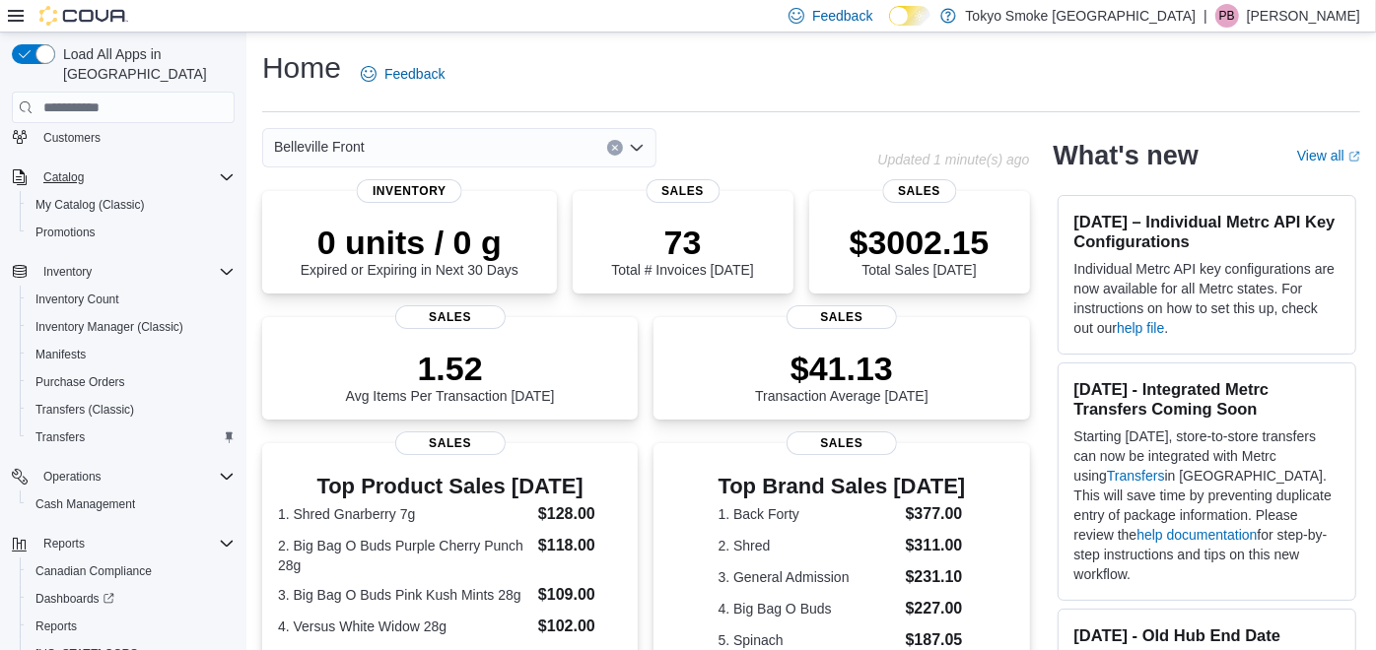
scroll to position [171, 0]
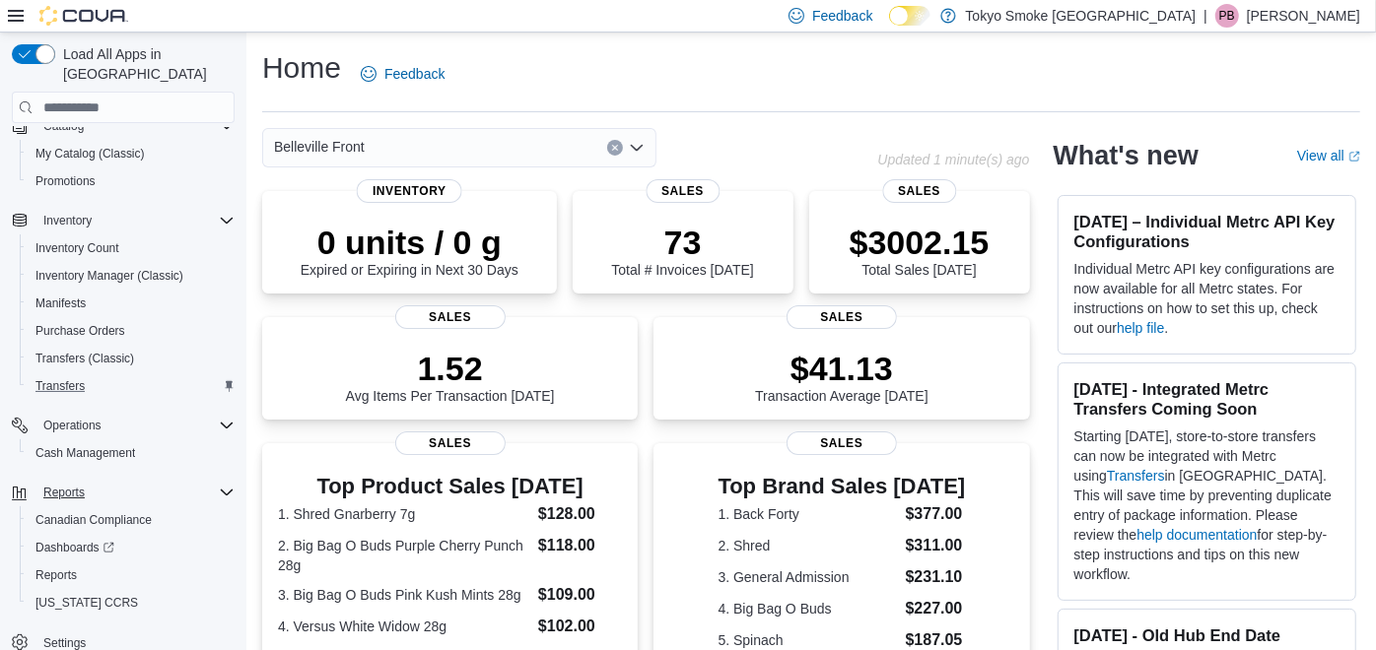
drag, startPoint x: 101, startPoint y: 428, endPoint x: 169, endPoint y: 461, distance: 76.7
click at [168, 481] on div "Reports" at bounding box center [134, 493] width 199 height 24
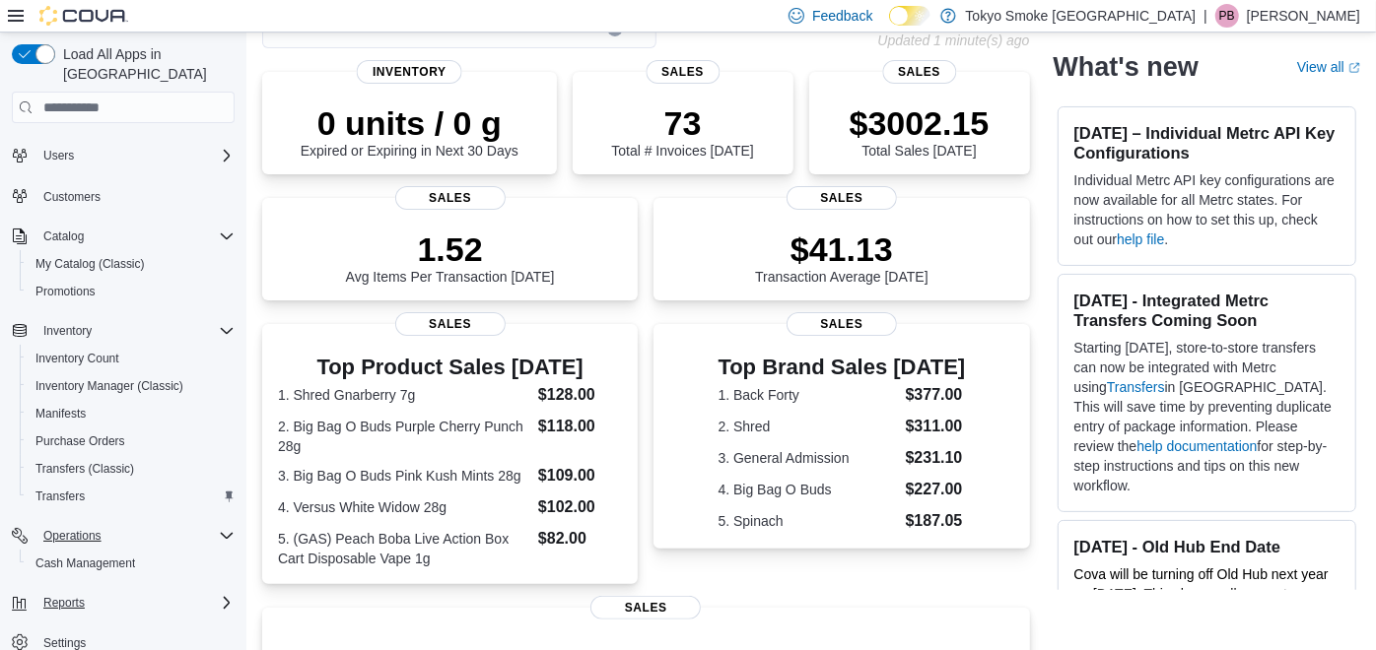
scroll to position [219, 0]
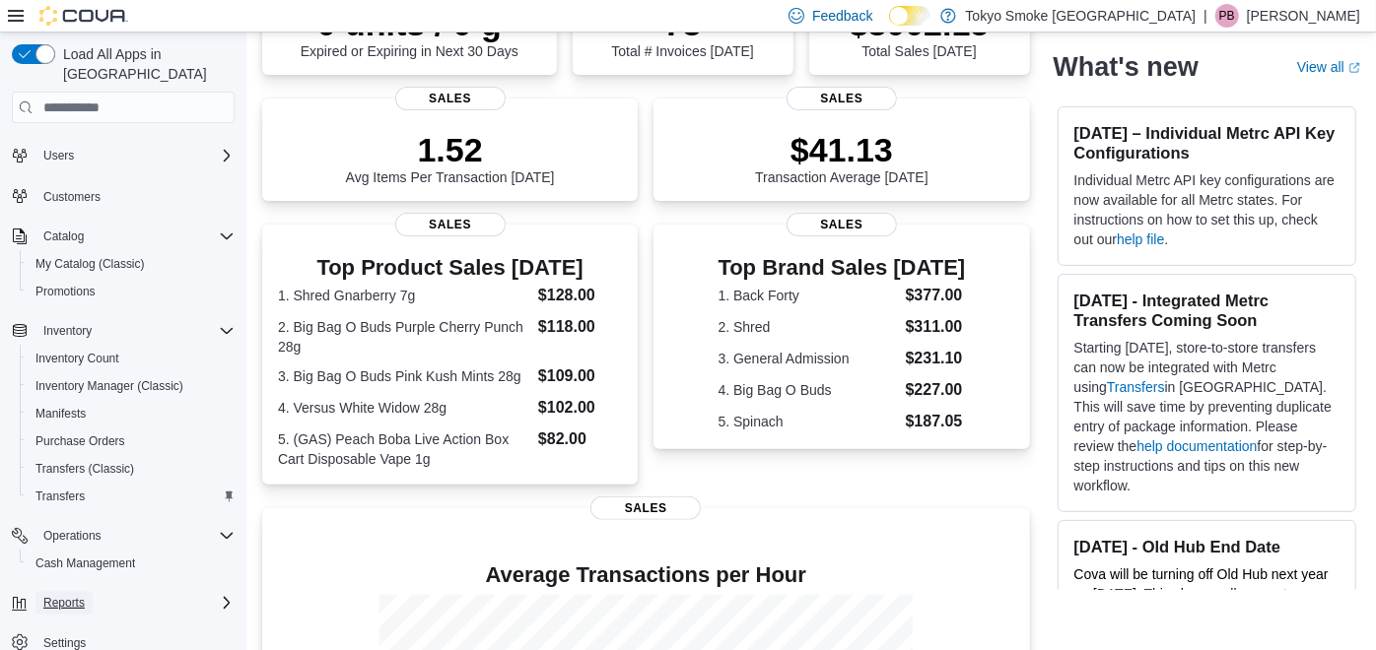
click at [86, 591] on button "Reports" at bounding box center [63, 603] width 57 height 24
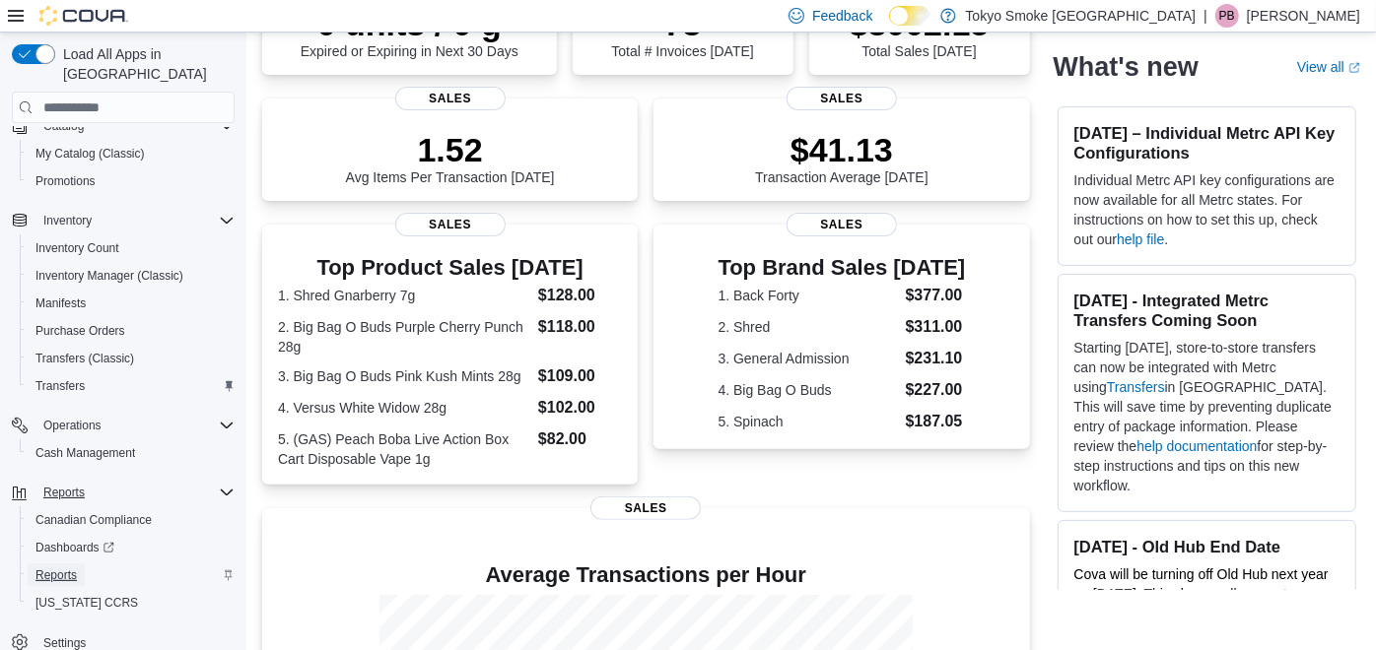
click at [69, 568] on span "Reports" at bounding box center [55, 576] width 41 height 16
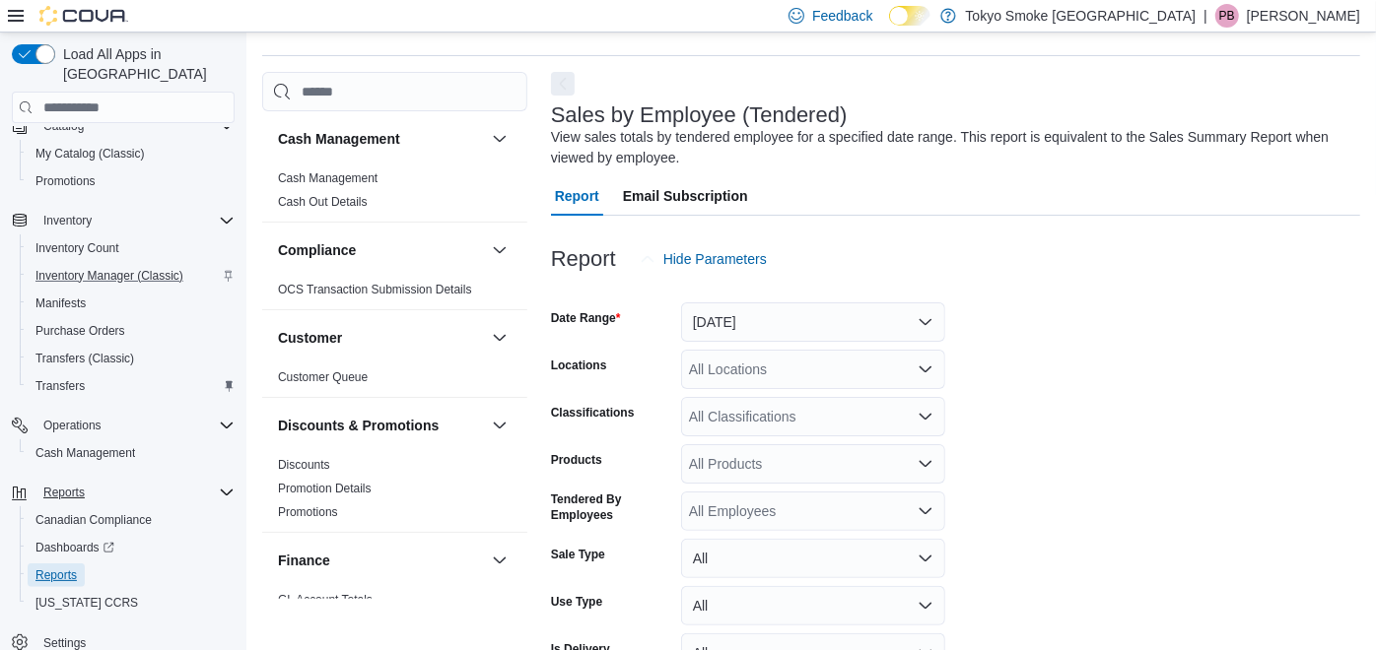
scroll to position [65, 0]
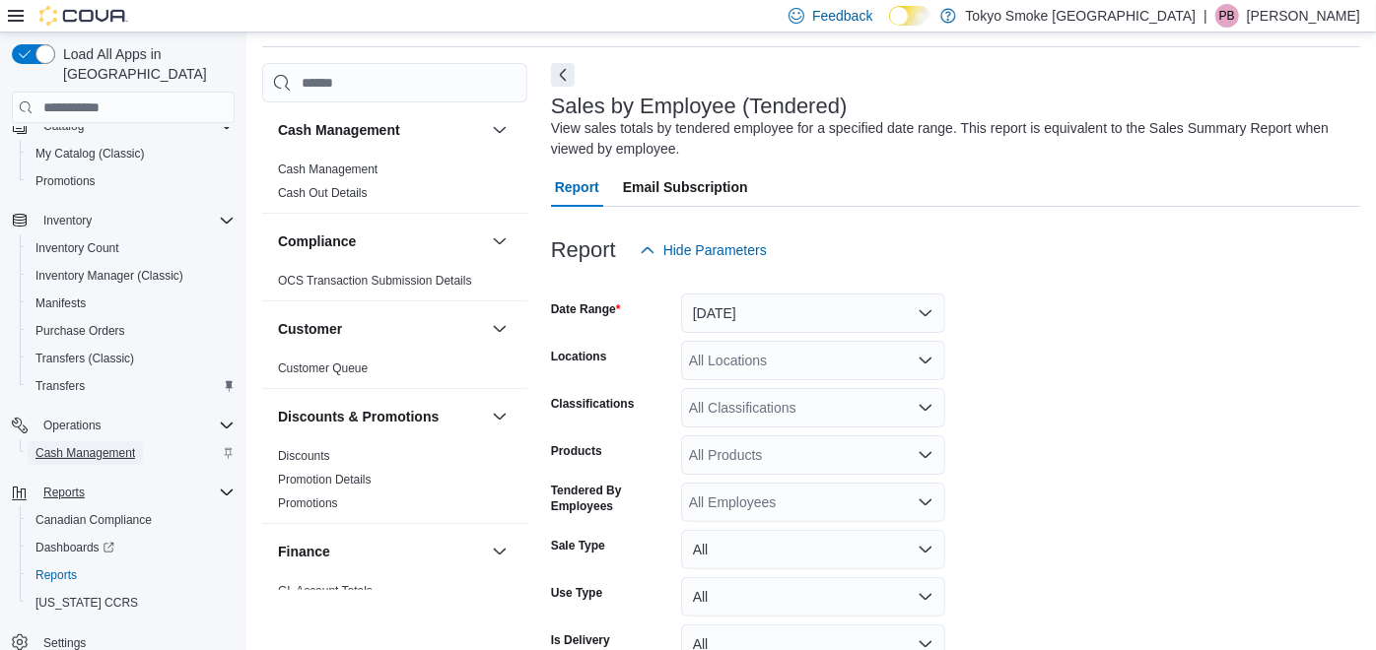
click at [109, 445] on span "Cash Management" at bounding box center [85, 453] width 100 height 16
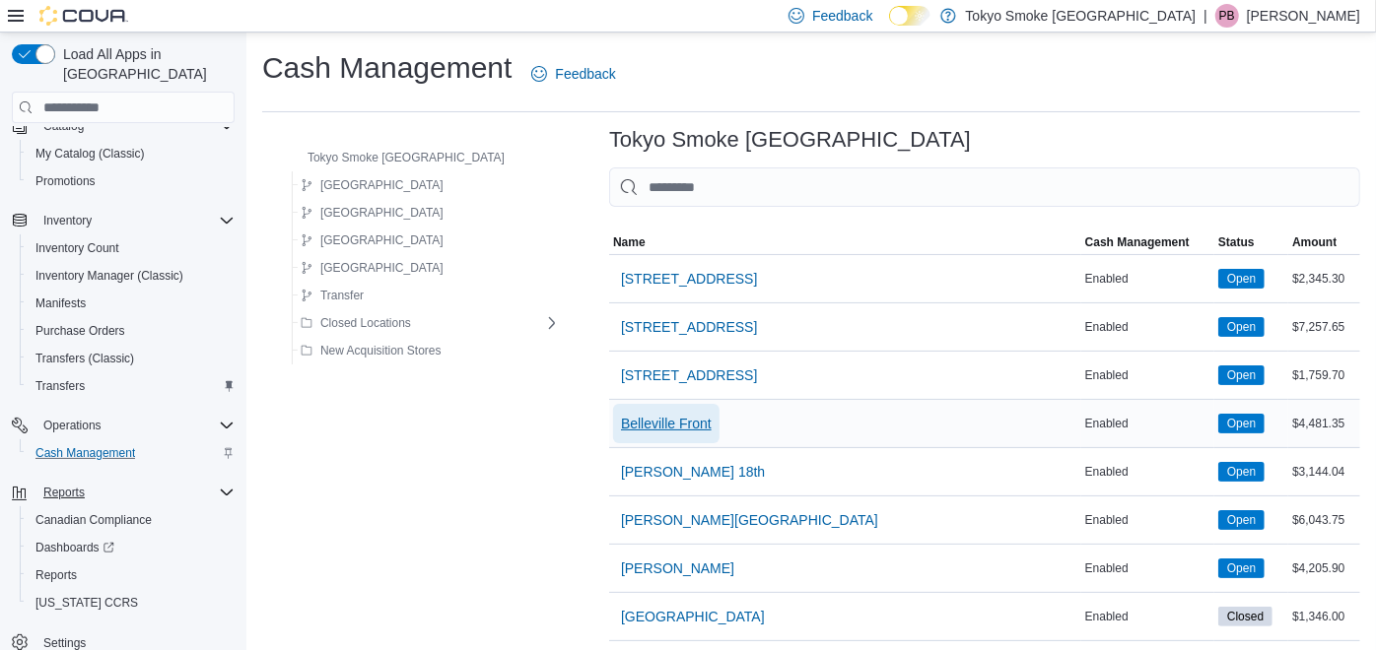
click at [638, 419] on span "Belleville Front" at bounding box center [666, 424] width 91 height 20
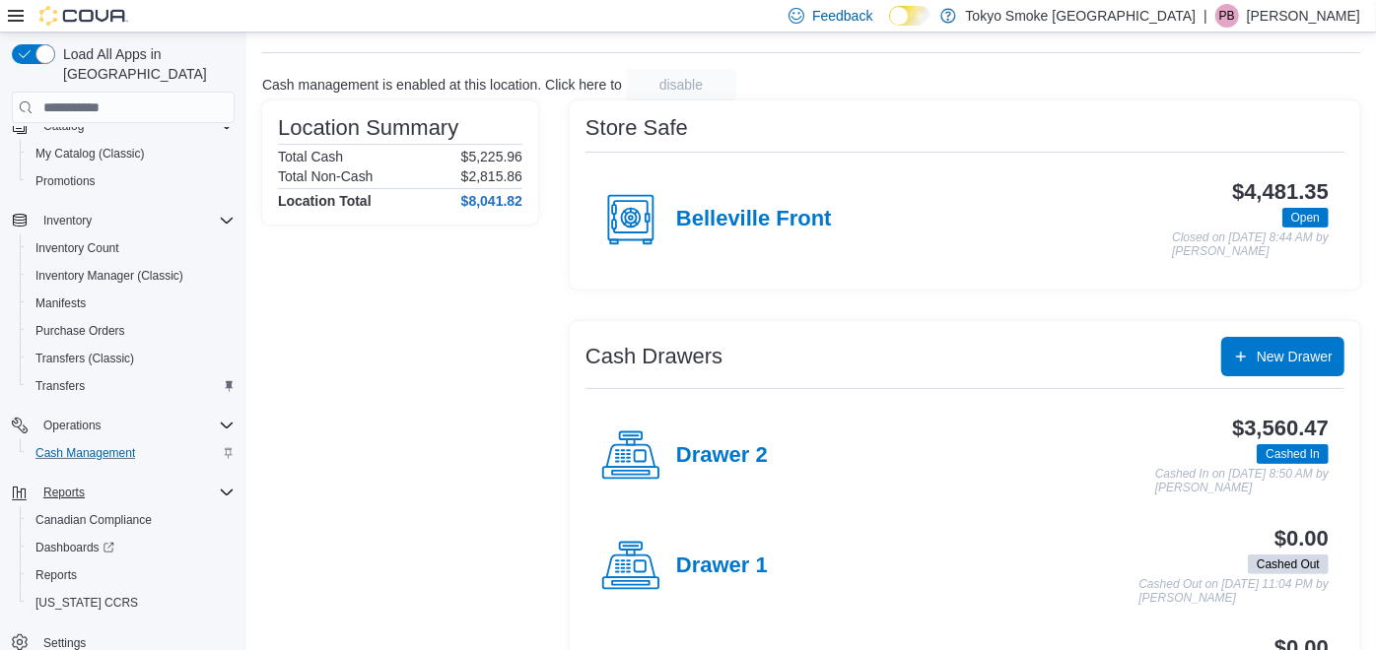
scroll to position [204, 0]
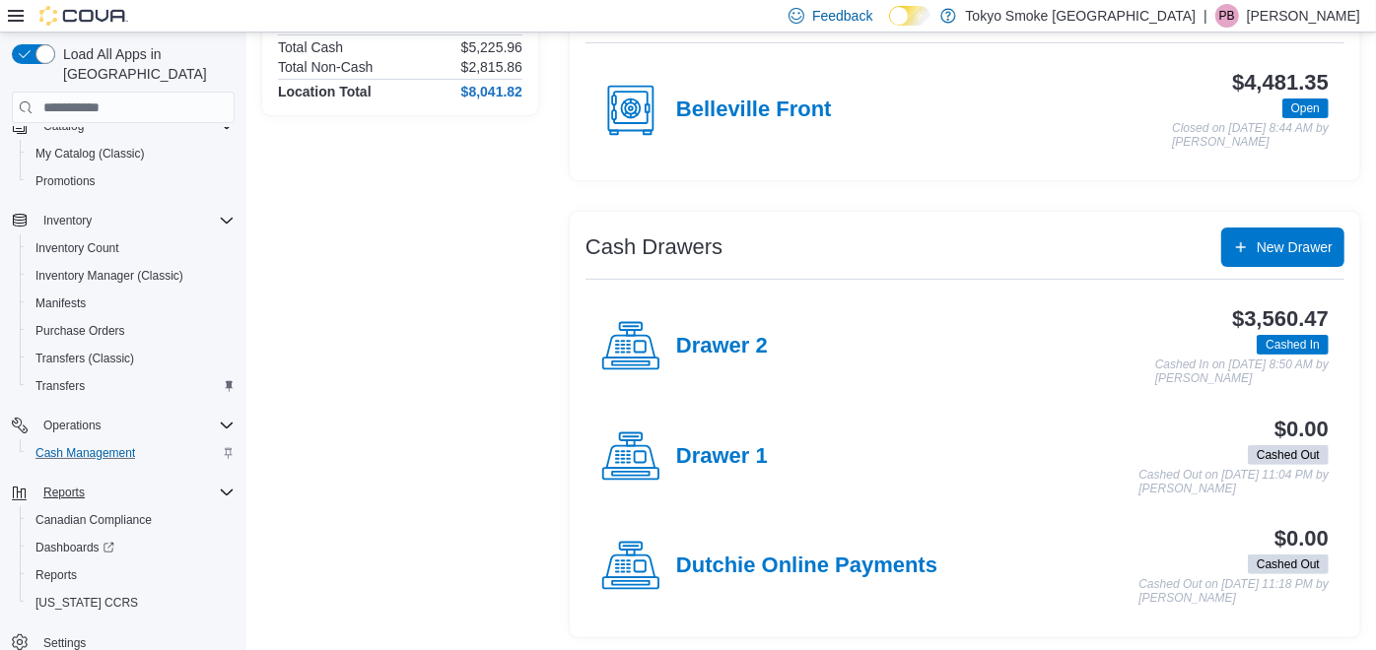
click at [875, 222] on div "Cash Drawers New Drawer Drawer 2 $3,560.47 Cashed In Cashed In on August 10, 20…" at bounding box center [965, 424] width 790 height 425
click at [800, 190] on div "Store Safe Belleville Front $4,481.35 Open Closed on August 10, 2025 8:44 AM by…" at bounding box center [965, 314] width 790 height 646
click at [474, 211] on div "Location Summary Total Cash $5,225.96 Total Non-Cash $2,815.86 Location Total $…" at bounding box center [400, 314] width 276 height 646
click at [693, 340] on h4 "Drawer 2" at bounding box center [722, 347] width 92 height 26
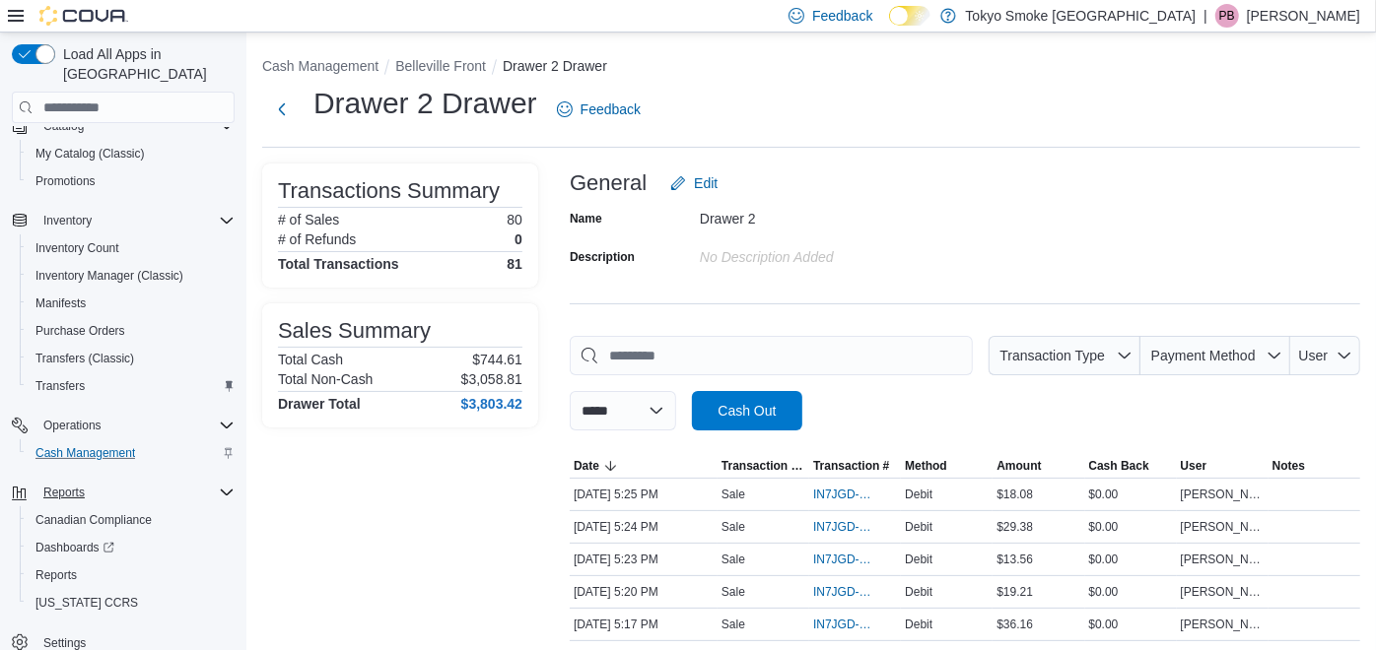
click at [960, 187] on div "General Edit" at bounding box center [965, 183] width 790 height 39
click at [287, 106] on button "Next" at bounding box center [281, 108] width 39 height 39
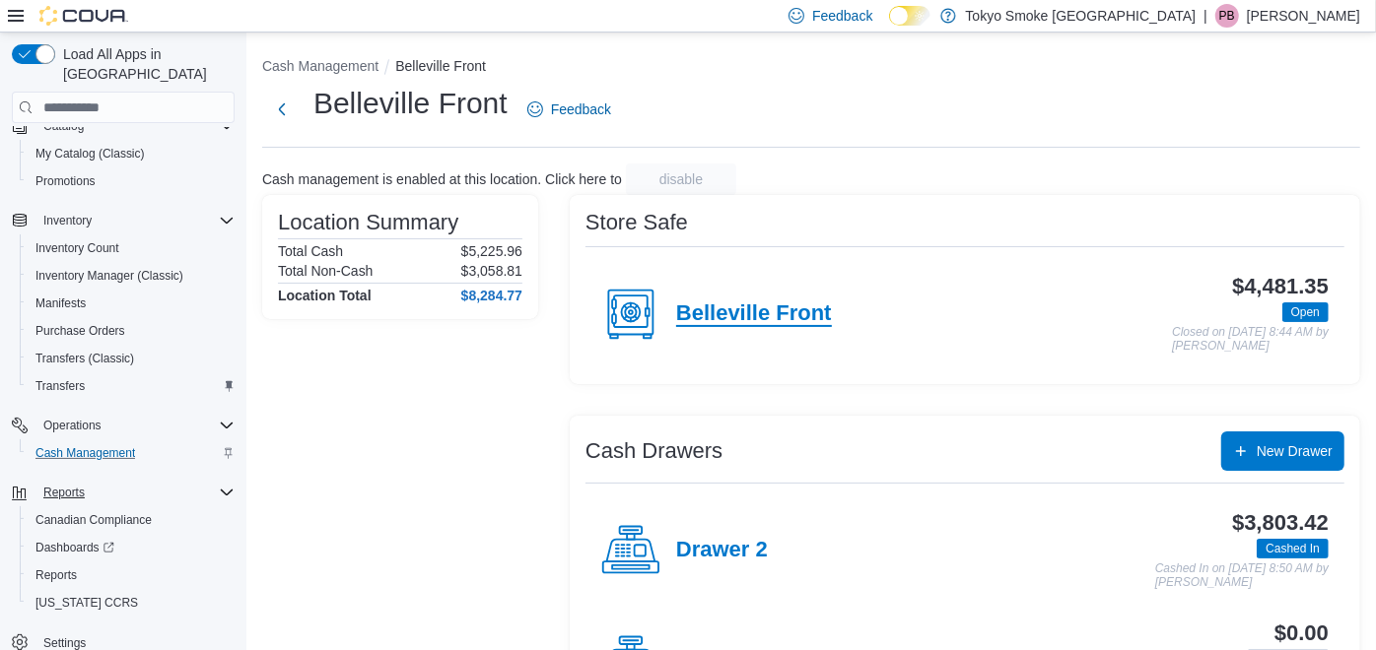
click at [754, 319] on h4 "Belleville Front" at bounding box center [754, 315] width 156 height 26
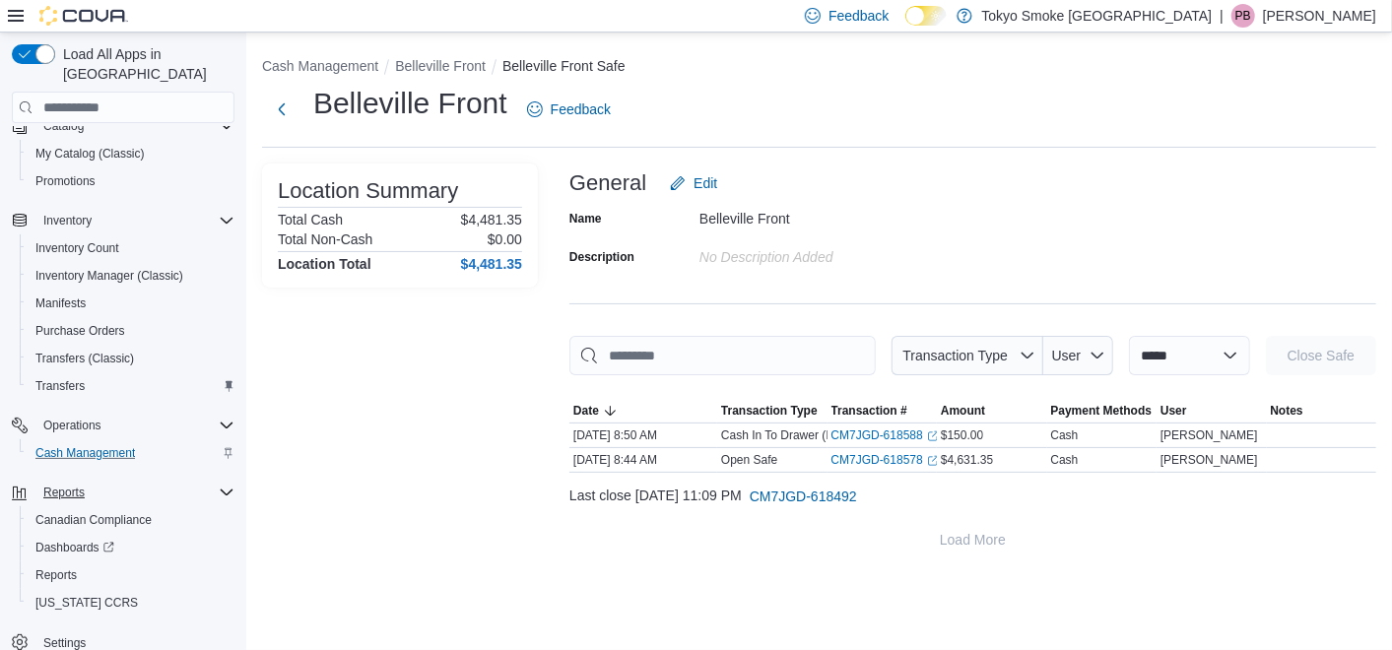
click at [1119, 107] on div "Belleville Front Feedback" at bounding box center [819, 109] width 1114 height 51
click at [1145, 79] on ol "Cash Management Belleville Front Belleville Front Safe" at bounding box center [819, 68] width 1114 height 24
click at [968, 182] on div "General Edit" at bounding box center [973, 183] width 807 height 39
click at [945, 198] on div "General Edit" at bounding box center [973, 183] width 807 height 39
click at [964, 201] on div "General Edit" at bounding box center [973, 183] width 807 height 39
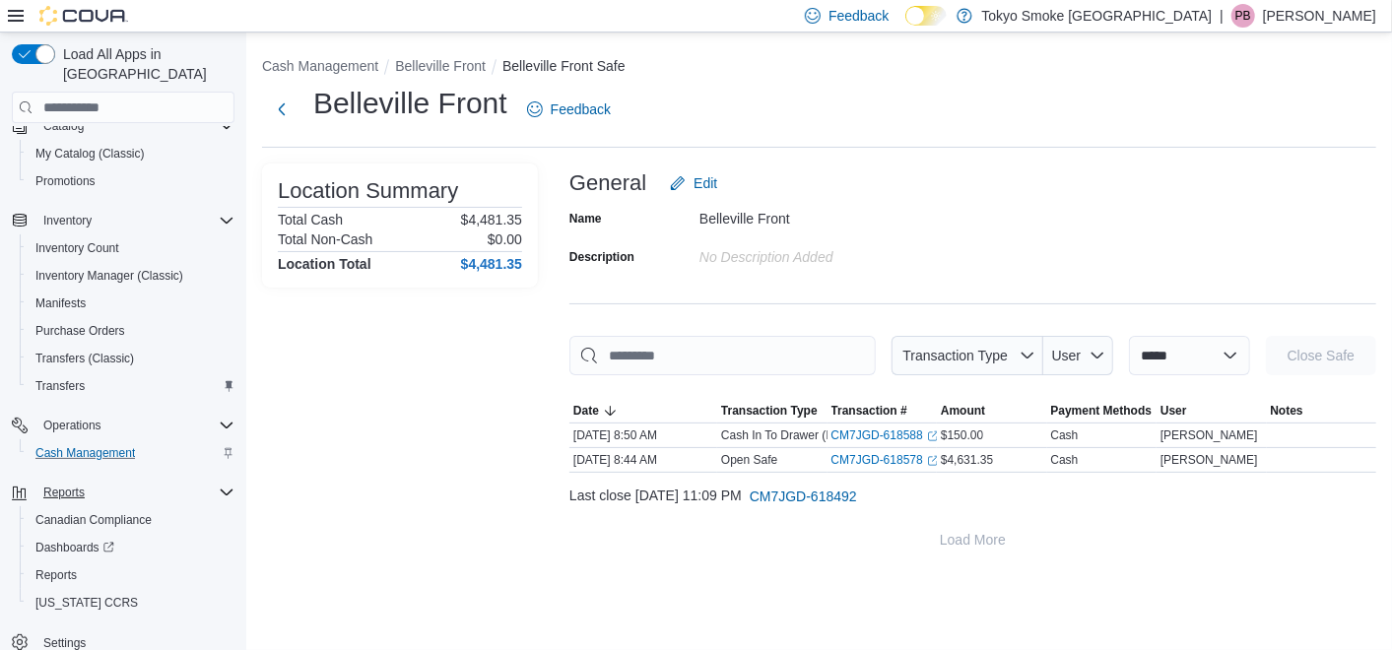
click at [962, 248] on div "No Description added" at bounding box center [832, 253] width 264 height 24
click at [285, 103] on button "Next" at bounding box center [281, 108] width 39 height 39
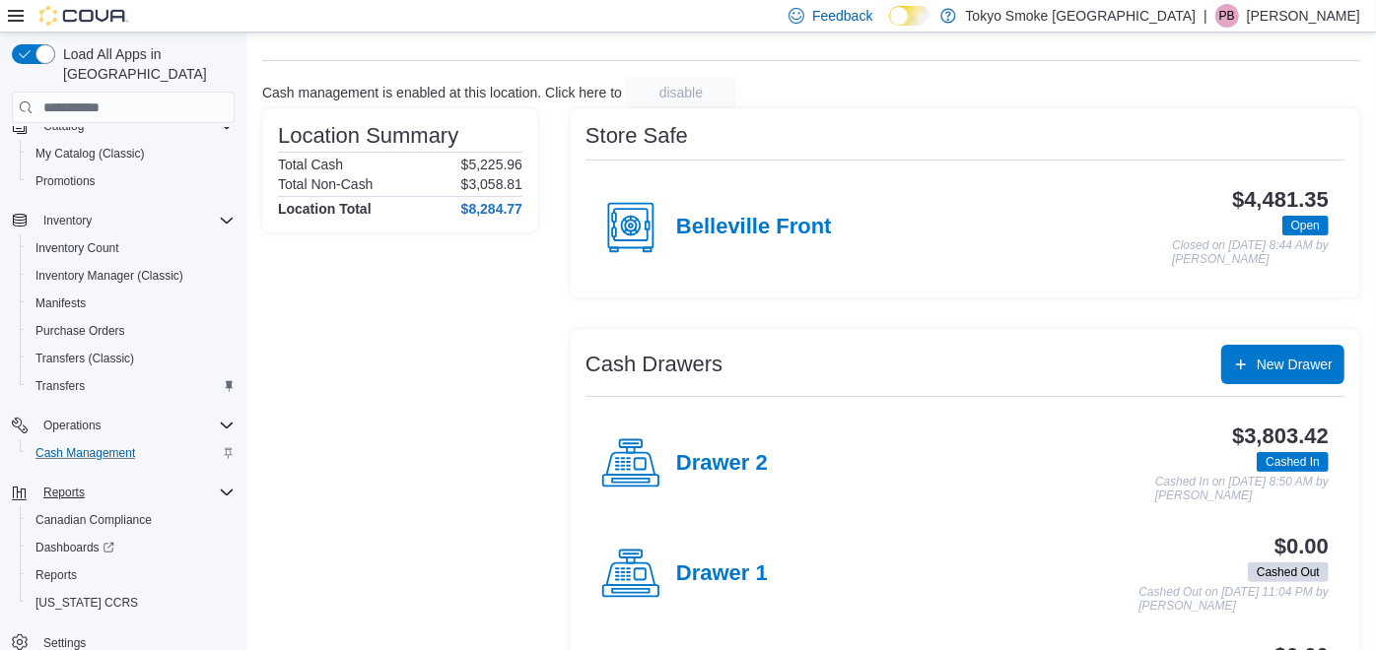
scroll to position [204, 0]
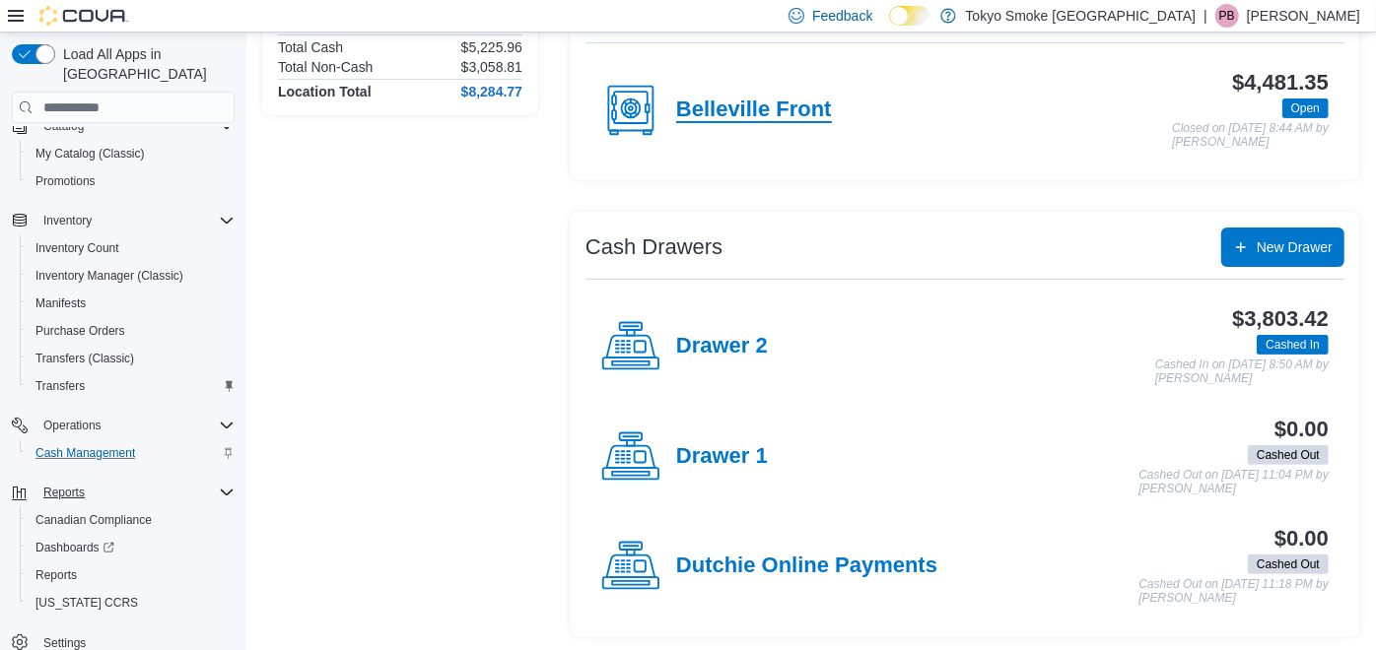
click at [779, 114] on h4 "Belleville Front" at bounding box center [754, 111] width 156 height 26
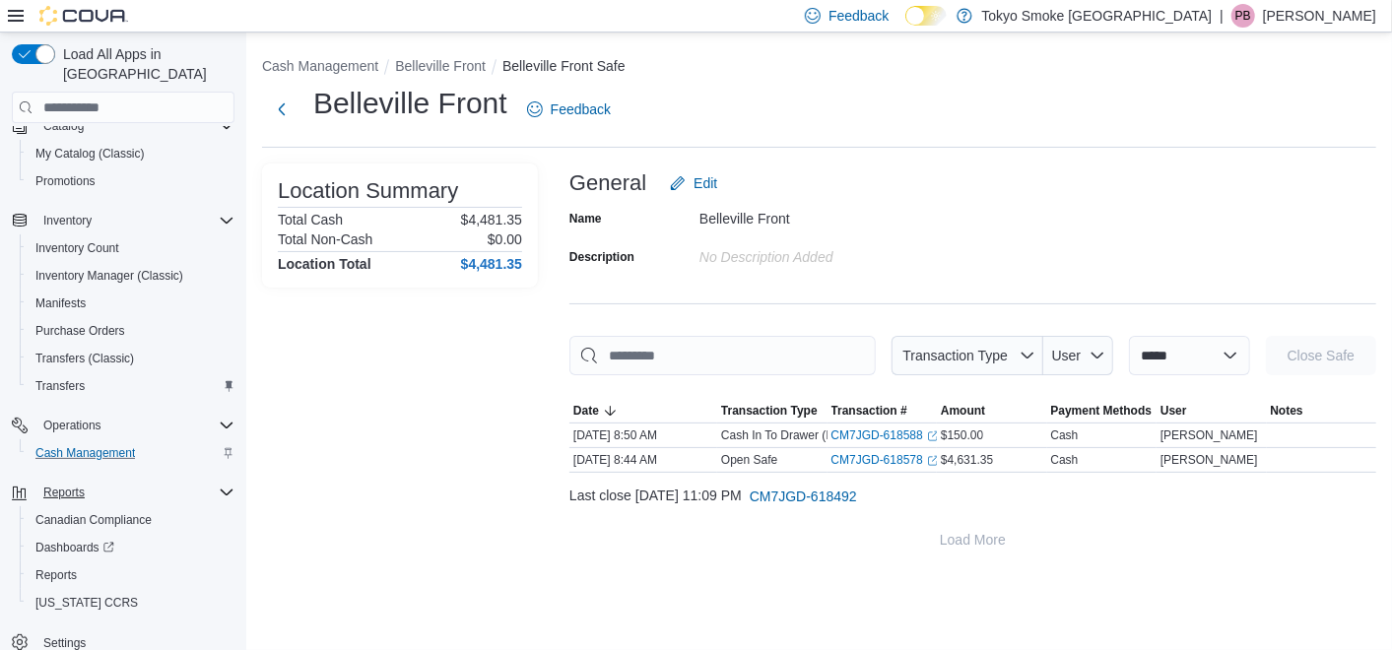
click at [916, 163] on div "**********" at bounding box center [819, 304] width 1146 height 543
drag, startPoint x: 991, startPoint y: 103, endPoint x: 958, endPoint y: 102, distance: 33.5
click at [990, 102] on div "Belleville Front Feedback" at bounding box center [819, 109] width 1114 height 51
click at [973, 369] on span "Transaction Type" at bounding box center [968, 355] width 136 height 39
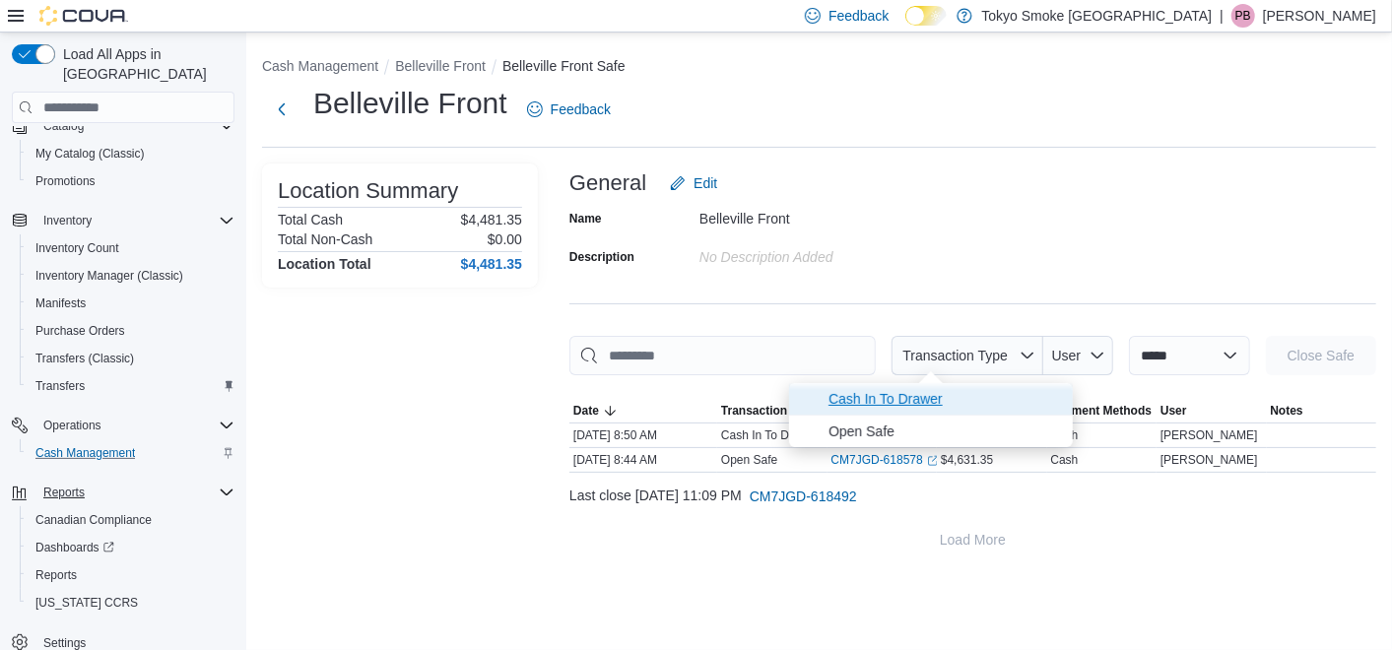
click at [907, 402] on span "Cash In To Drawer" at bounding box center [945, 399] width 233 height 24
type input "**********"
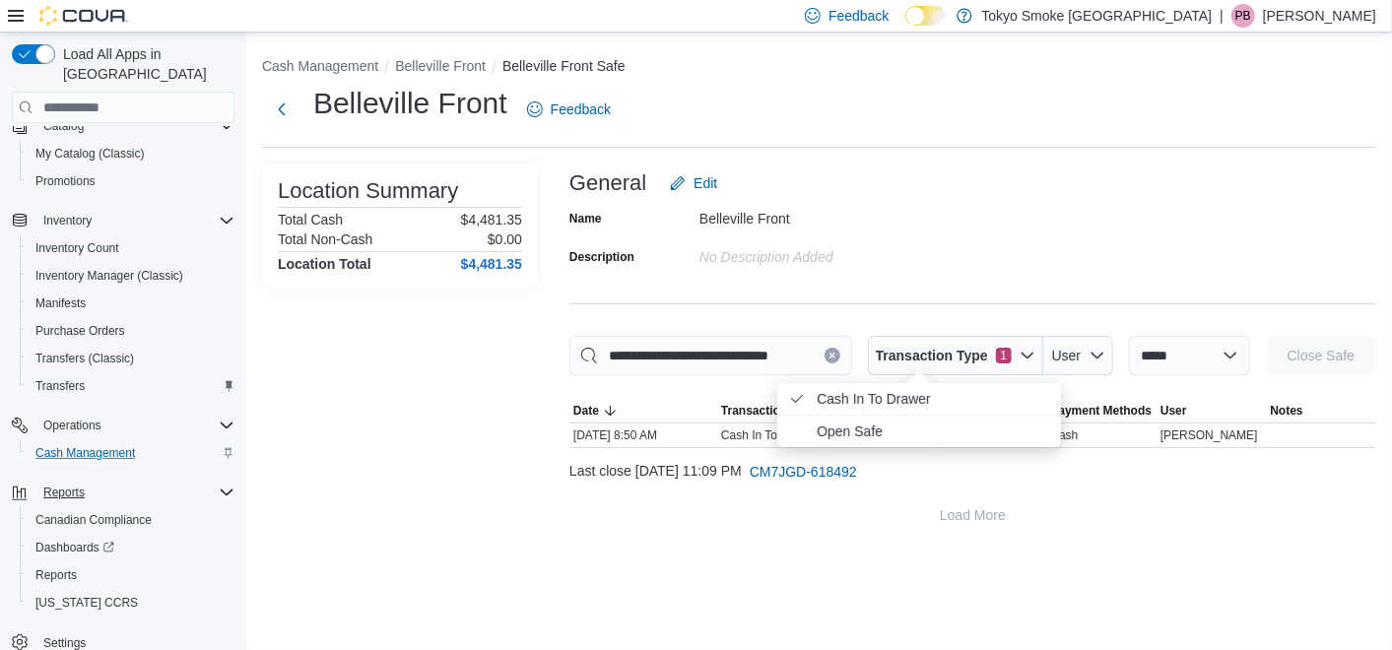
click at [1039, 284] on div "**********" at bounding box center [973, 349] width 807 height 371
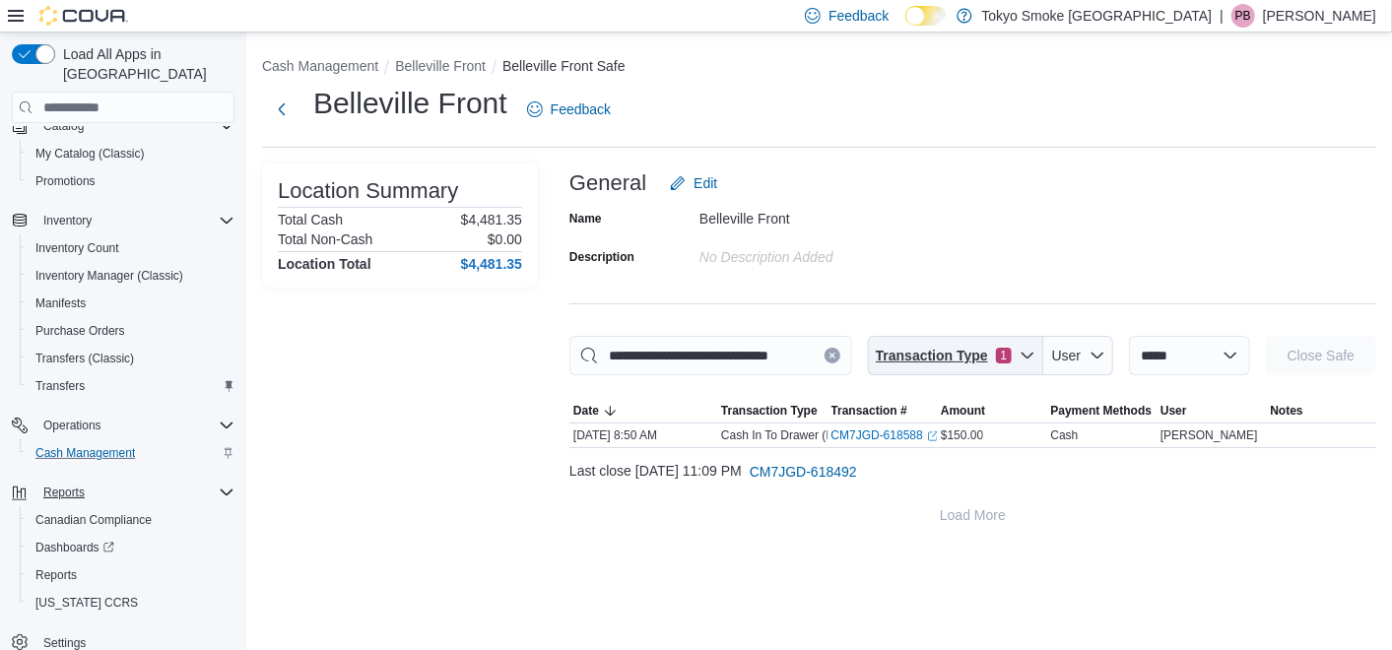
click at [949, 349] on span "Transaction Type" at bounding box center [932, 356] width 112 height 20
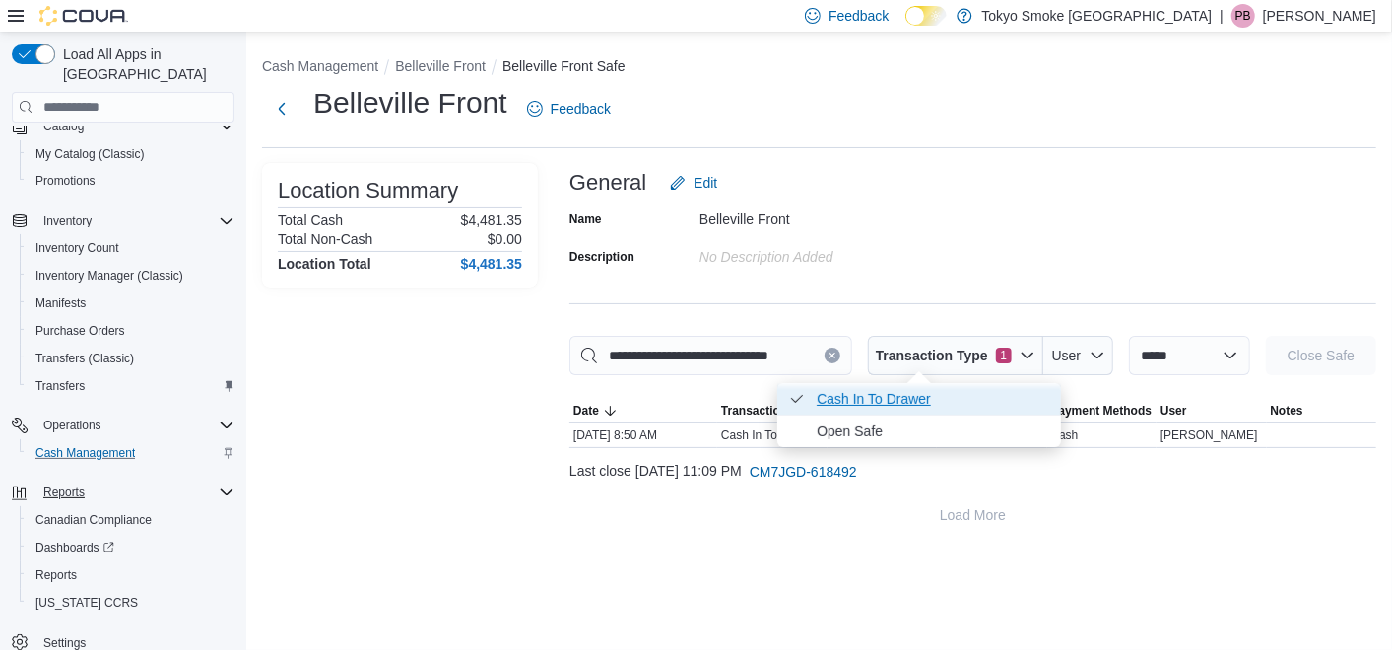
click at [849, 402] on span "Cash In To Drawer . Checked option." at bounding box center [933, 399] width 233 height 24
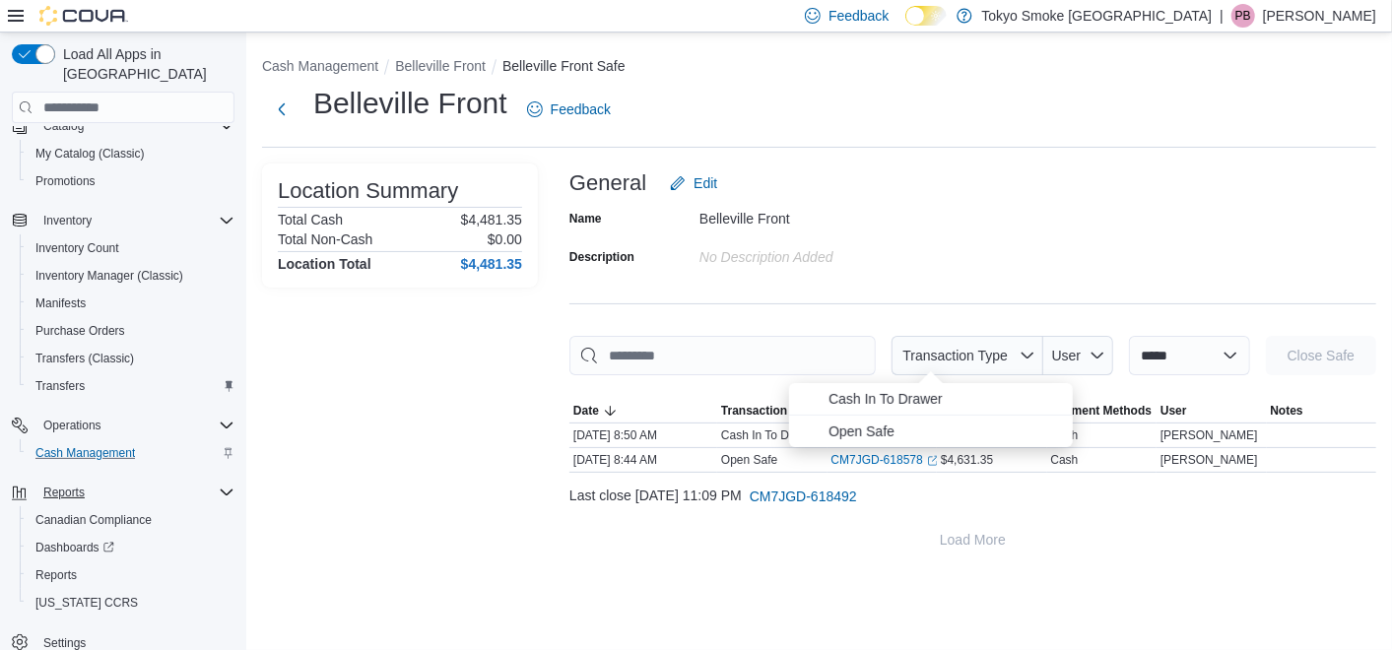
click at [984, 251] on div "Name Belleville Front Description No Description added" at bounding box center [973, 237] width 807 height 69
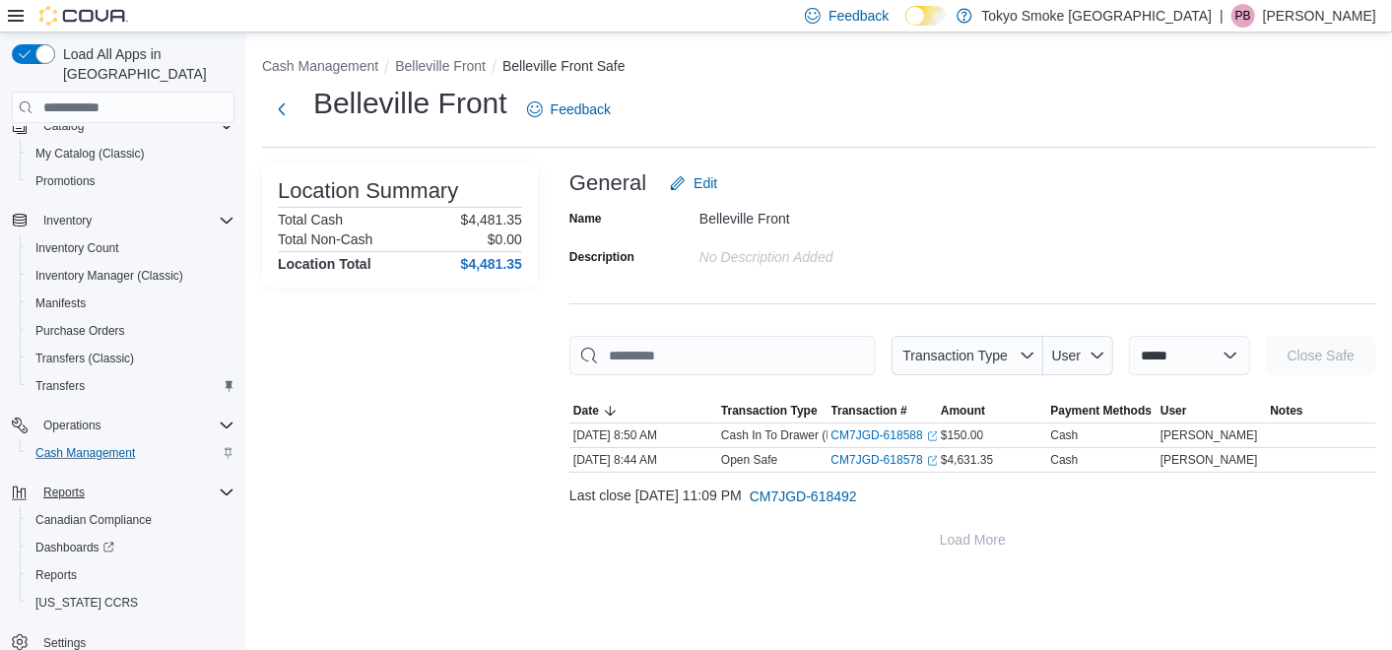
click at [467, 379] on div "Location Summary Total Cash $4,481.35 Total Non-Cash $0.00 Location Total $4,48…" at bounding box center [400, 362] width 276 height 396
click at [907, 225] on div "Belleville Front" at bounding box center [832, 215] width 264 height 24
click at [352, 407] on div "Location Summary Total Cash $4,481.35 Total Non-Cash $0.00 Location Total $4,48…" at bounding box center [400, 362] width 276 height 396
click at [1017, 255] on div "Name Belleville Front Description No Description added" at bounding box center [973, 237] width 807 height 69
click at [364, 390] on div "Location Summary Total Cash $4,481.35 Total Non-Cash $0.00 Location Total $4,48…" at bounding box center [400, 362] width 276 height 396
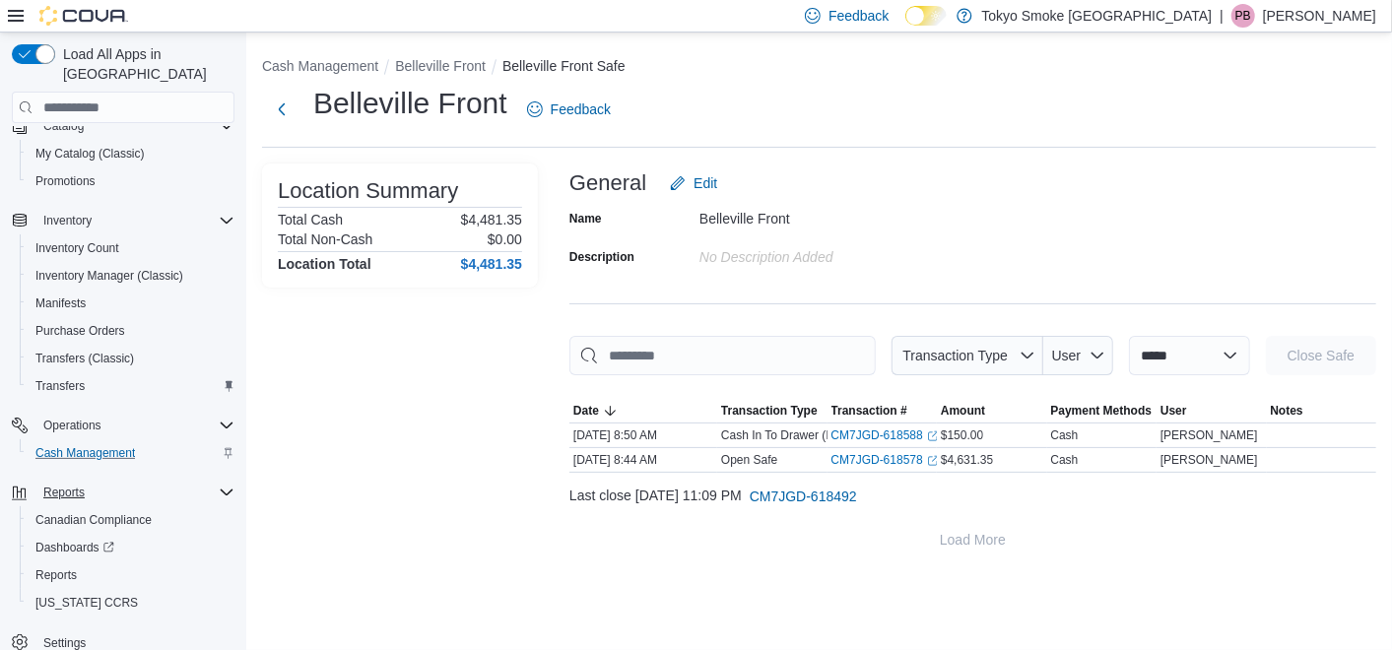
click at [365, 382] on div "Location Summary Total Cash $4,481.35 Total Non-Cash $0.00 Location Total $4,48…" at bounding box center [400, 362] width 276 height 396
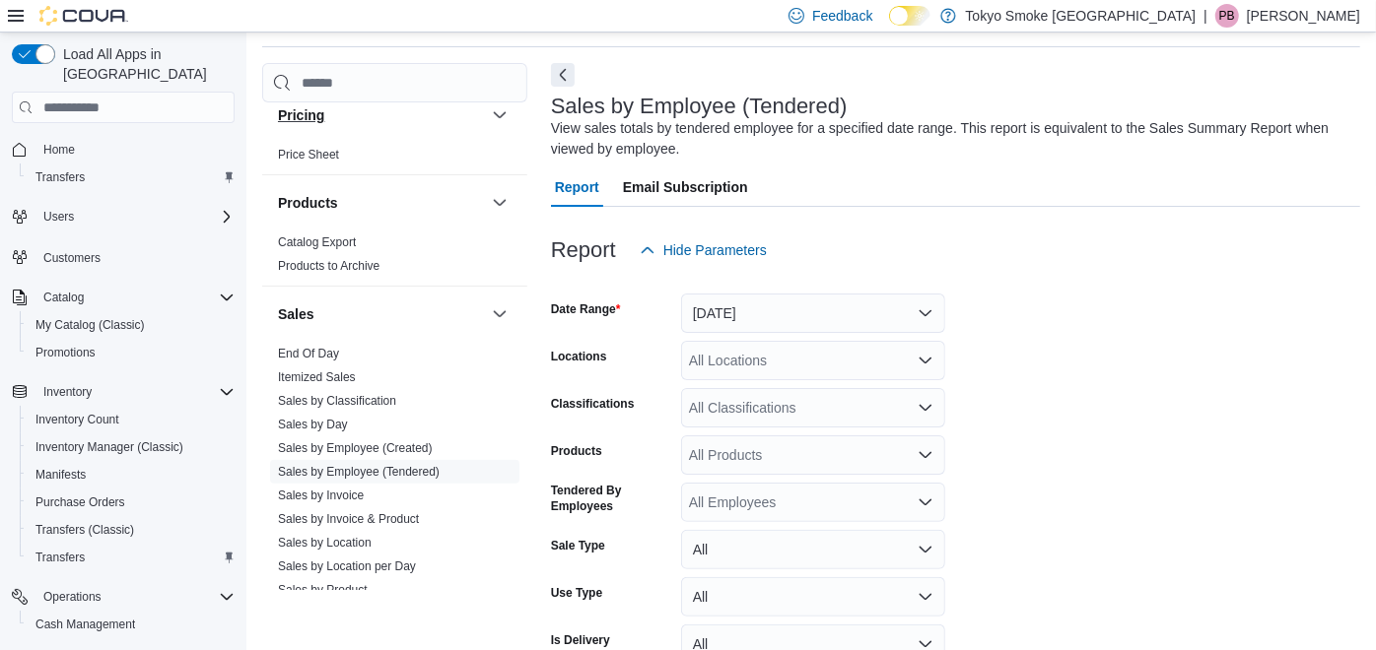
scroll to position [1204, 0]
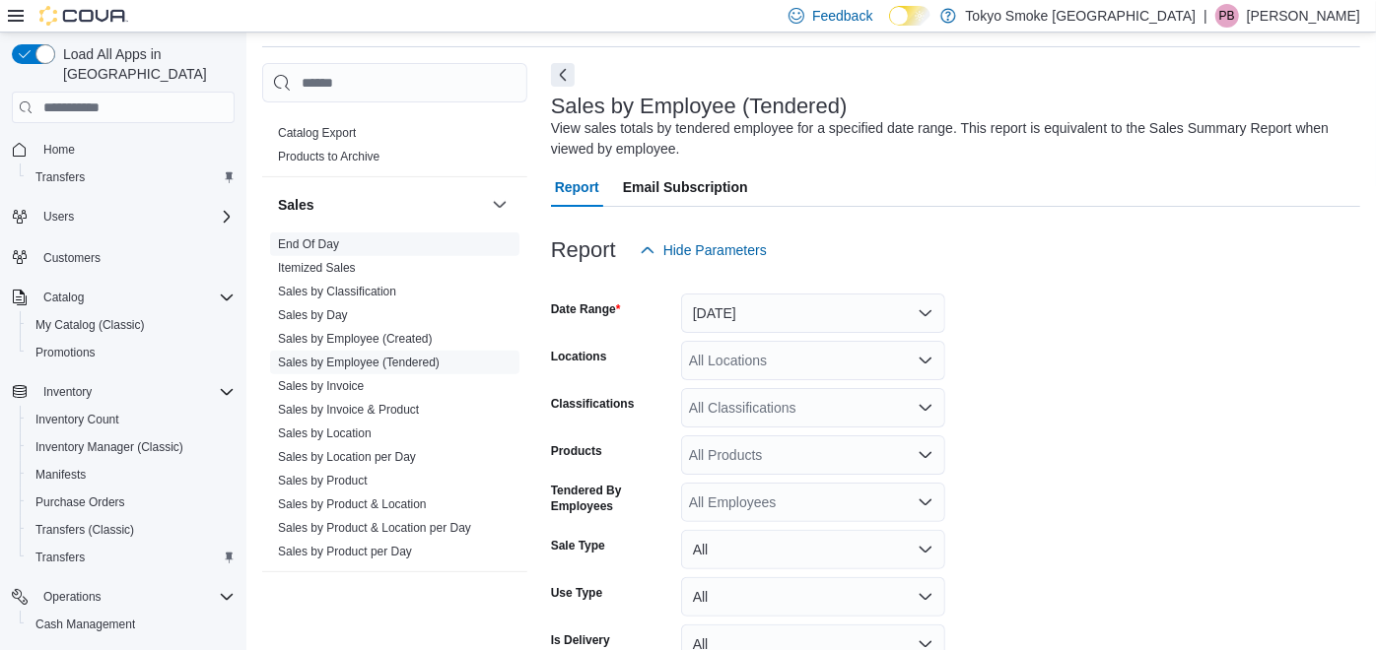
click at [314, 240] on link "End Of Day" at bounding box center [308, 244] width 61 height 14
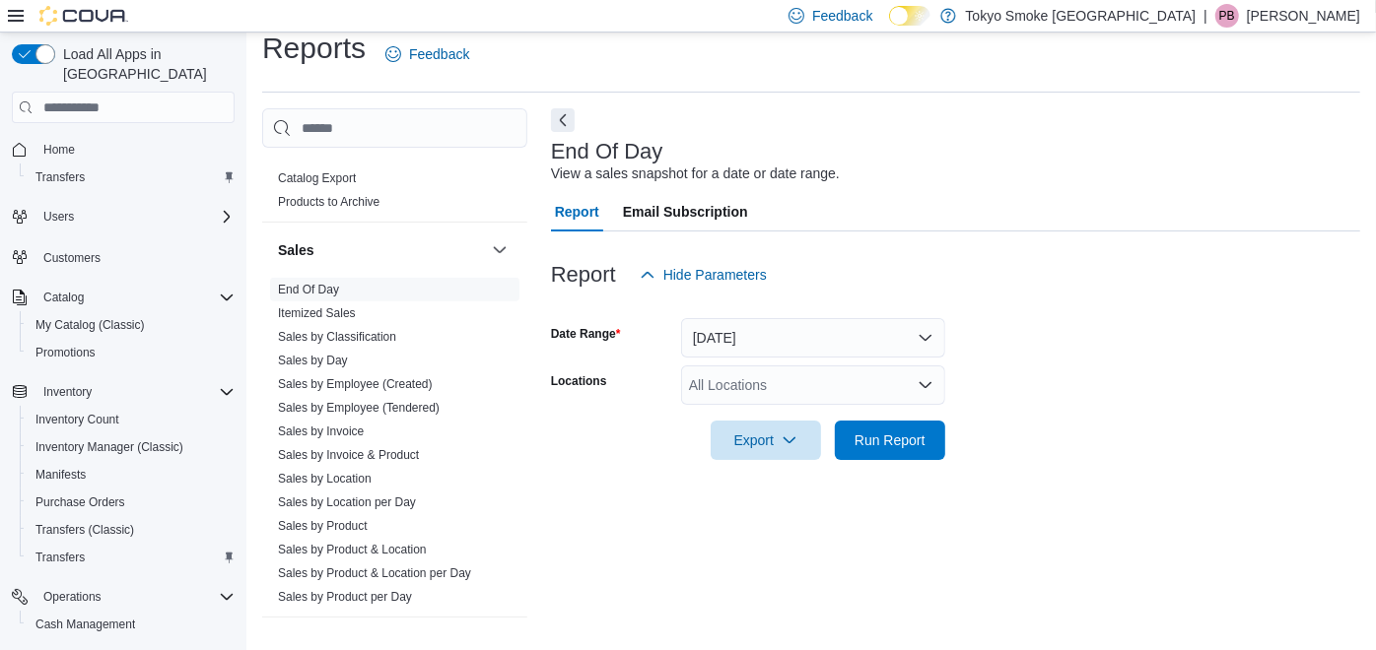
click at [819, 386] on div "All Locations" at bounding box center [813, 385] width 264 height 39
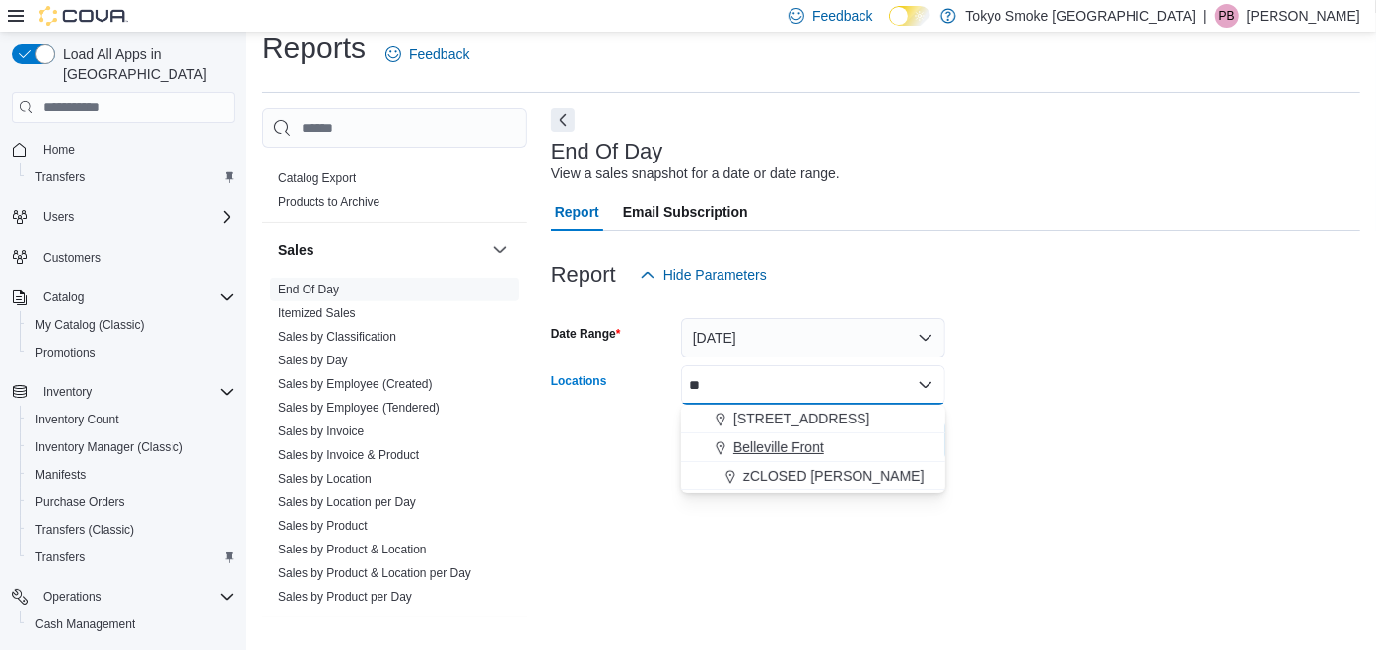
type input "**"
click at [791, 438] on span "Belleville Front" at bounding box center [778, 447] width 91 height 20
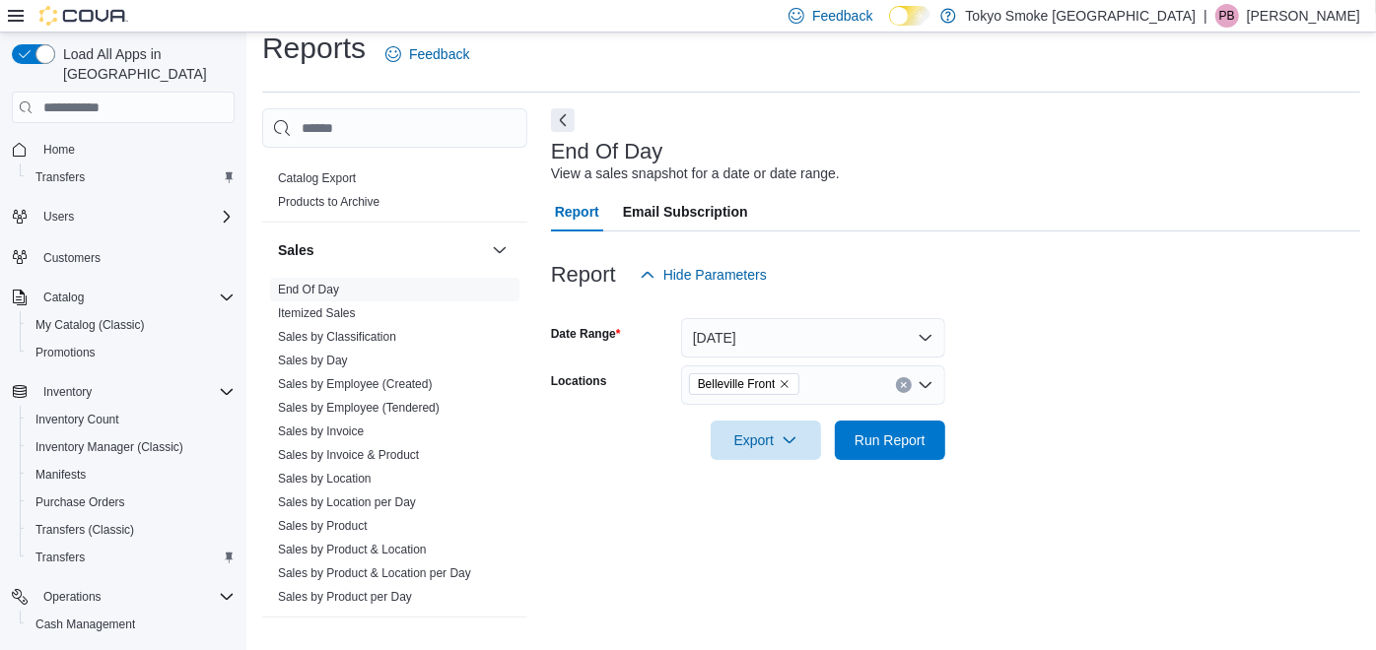
click at [1057, 415] on div at bounding box center [955, 413] width 809 height 16
click at [907, 447] on span "Run Report" at bounding box center [889, 440] width 71 height 20
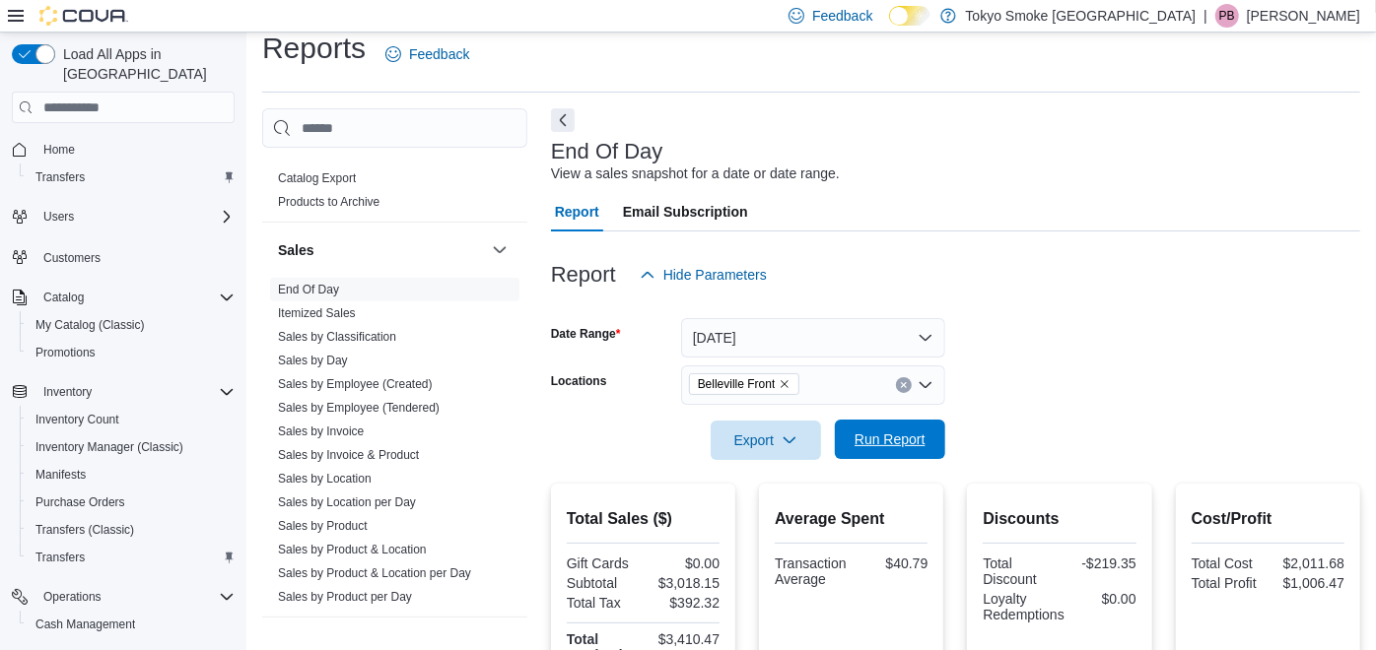
click at [909, 436] on span "Run Report" at bounding box center [889, 440] width 71 height 20
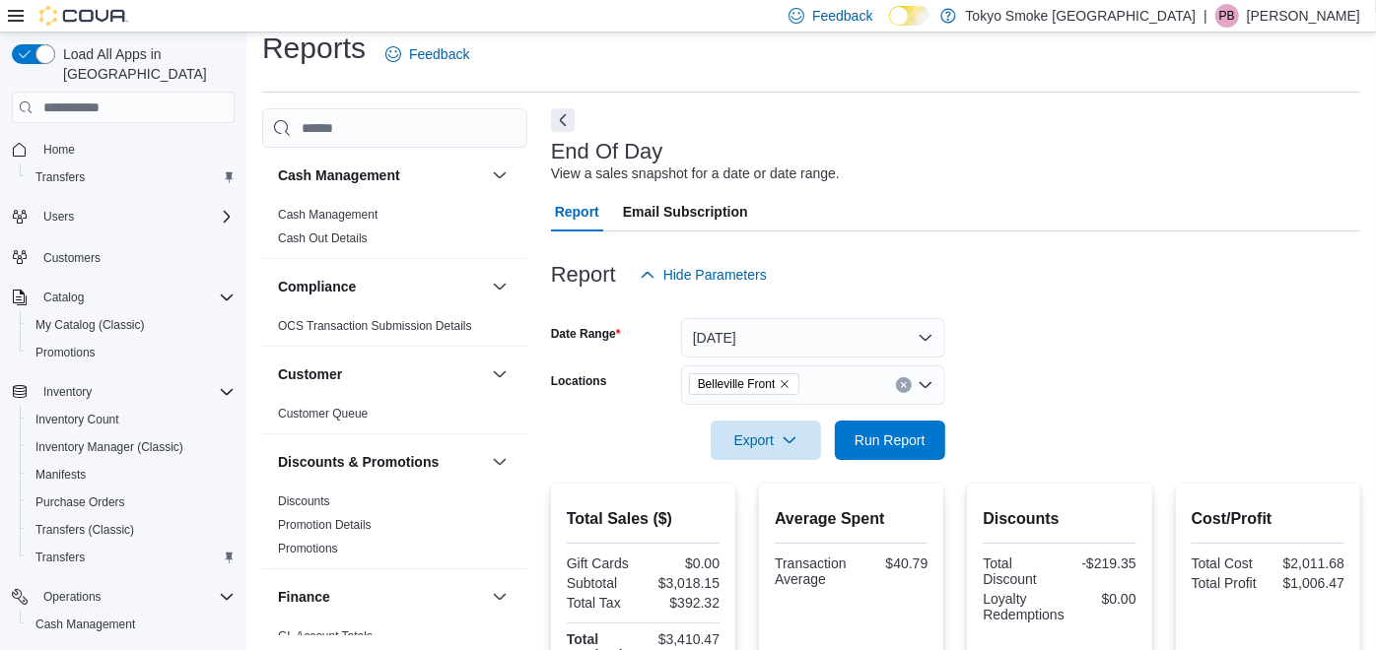
scroll to position [1204, 0]
